Goal: Task Accomplishment & Management: Manage account settings

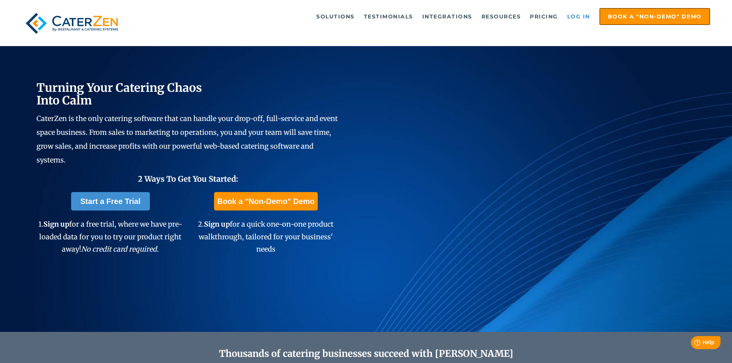
click at [577, 14] on link "Log in" at bounding box center [579, 16] width 31 height 15
click at [574, 17] on link "Log in" at bounding box center [579, 16] width 31 height 15
click at [574, 14] on link "Log in" at bounding box center [579, 16] width 31 height 15
click at [569, 14] on link "Log in" at bounding box center [579, 16] width 31 height 15
